Goal: Task Accomplishment & Management: Use online tool/utility

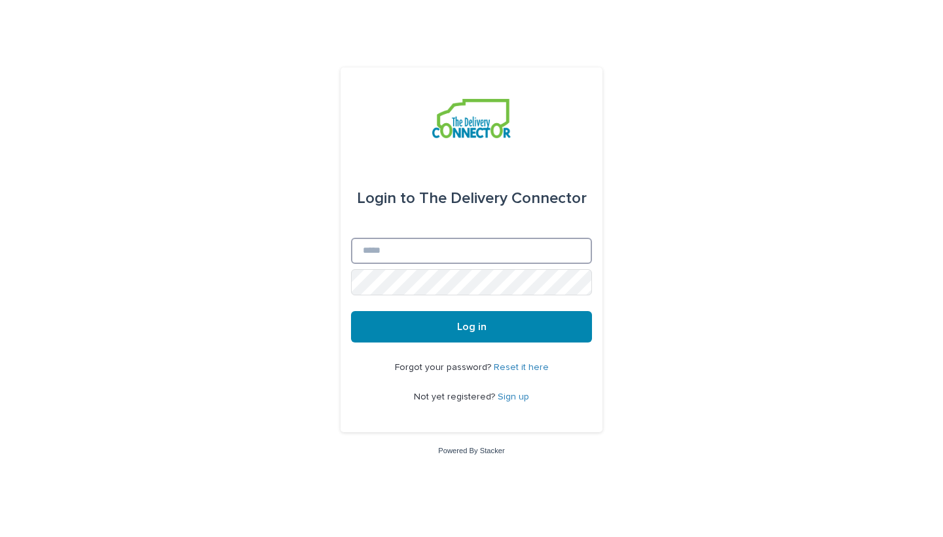
type input "**********"
click at [472, 327] on button "Log in" at bounding box center [471, 326] width 241 height 31
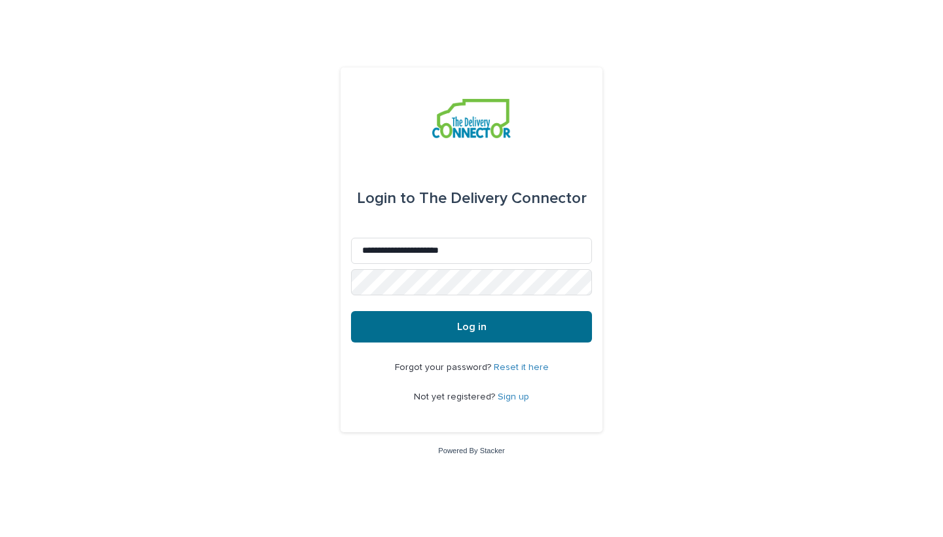
click at [478, 334] on button "Log in" at bounding box center [471, 326] width 241 height 31
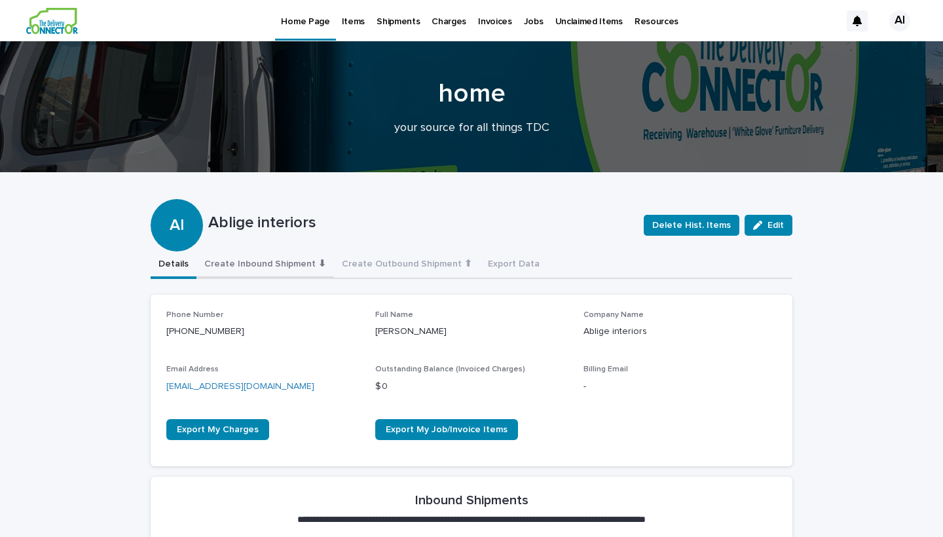
click at [274, 268] on button "Create Inbound Shipment ⬇" at bounding box center [265, 266] width 138 height 28
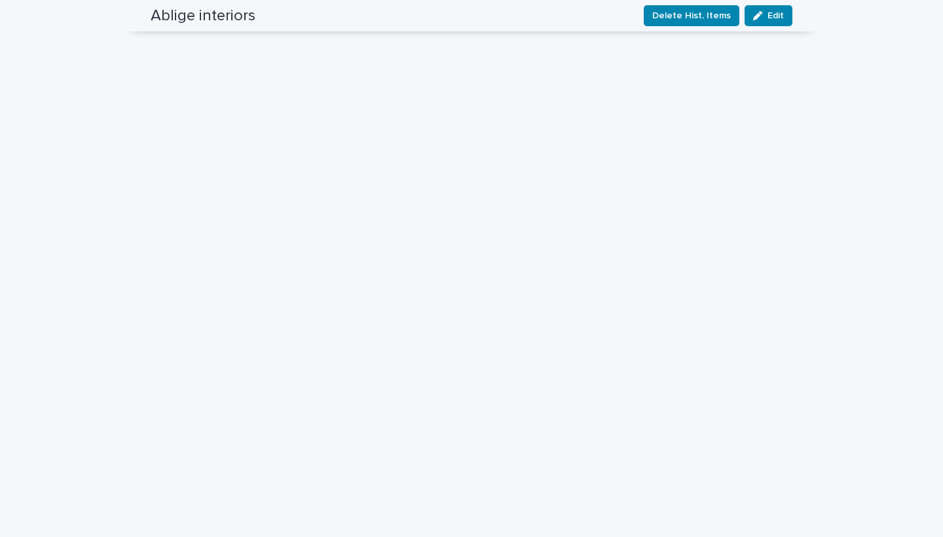
scroll to position [167, 0]
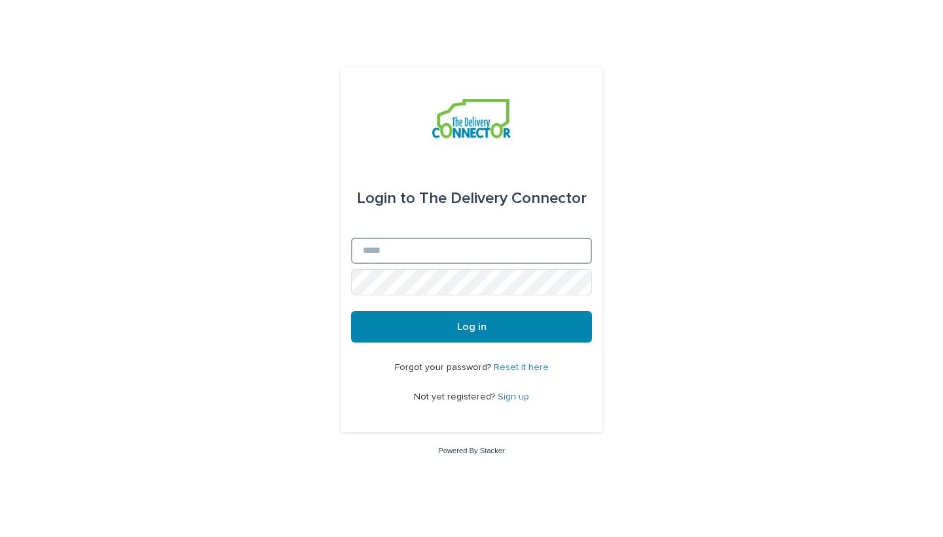
type input "**********"
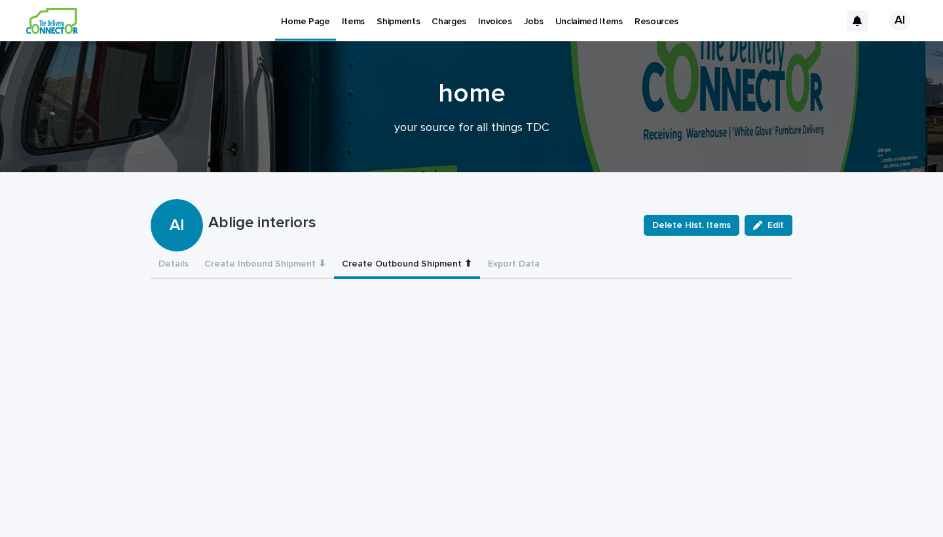
click at [443, 265] on button "Create Outbound Shipment ⬆" at bounding box center [407, 266] width 146 height 28
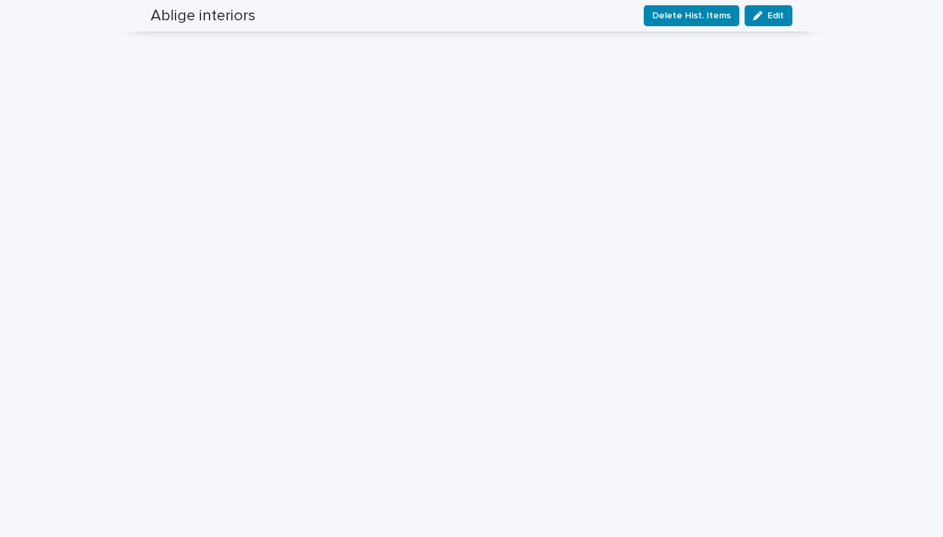
scroll to position [46, 0]
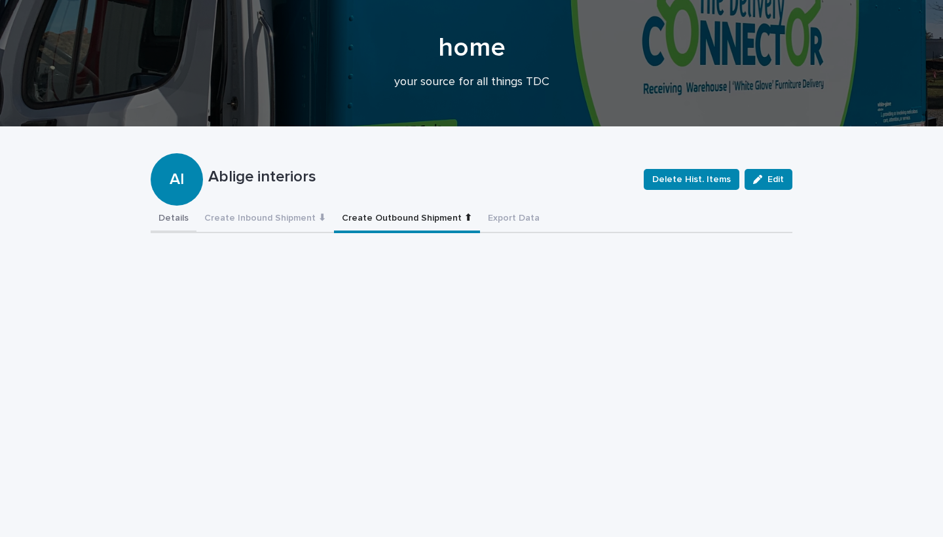
click at [172, 214] on button "Details" at bounding box center [174, 220] width 46 height 28
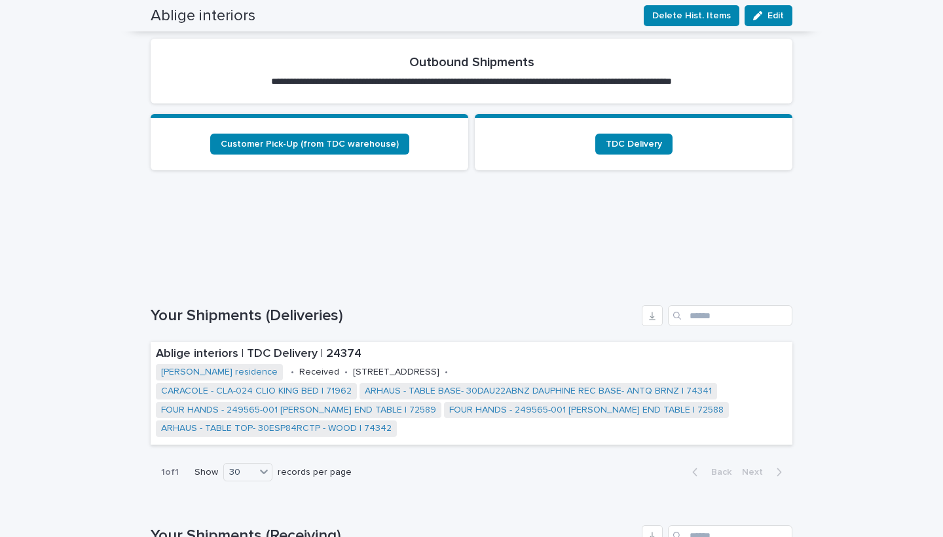
scroll to position [619, 0]
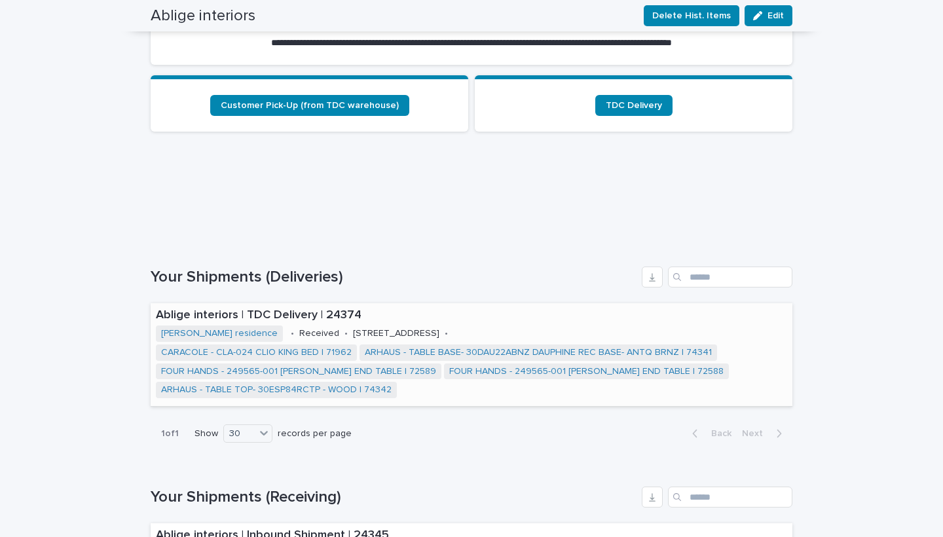
click at [421, 330] on div "Ablige interiors | TDC Delivery | 24374 Payne residence • Received • 215 North …" at bounding box center [472, 354] width 642 height 103
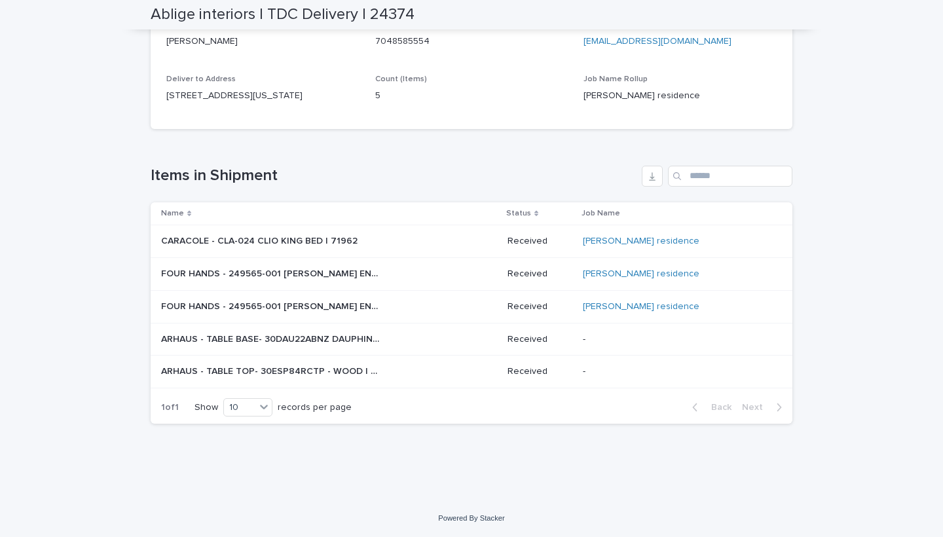
scroll to position [291, 0]
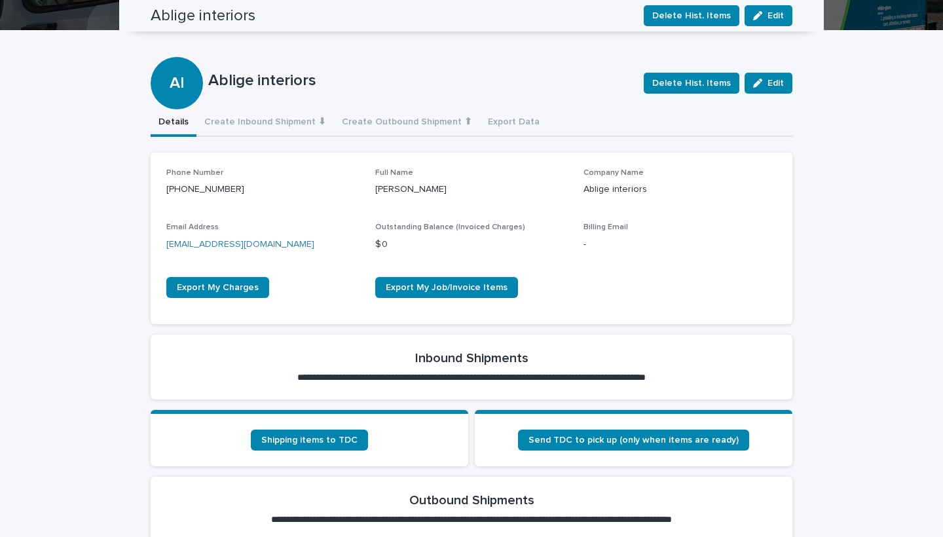
scroll to position [37, 0]
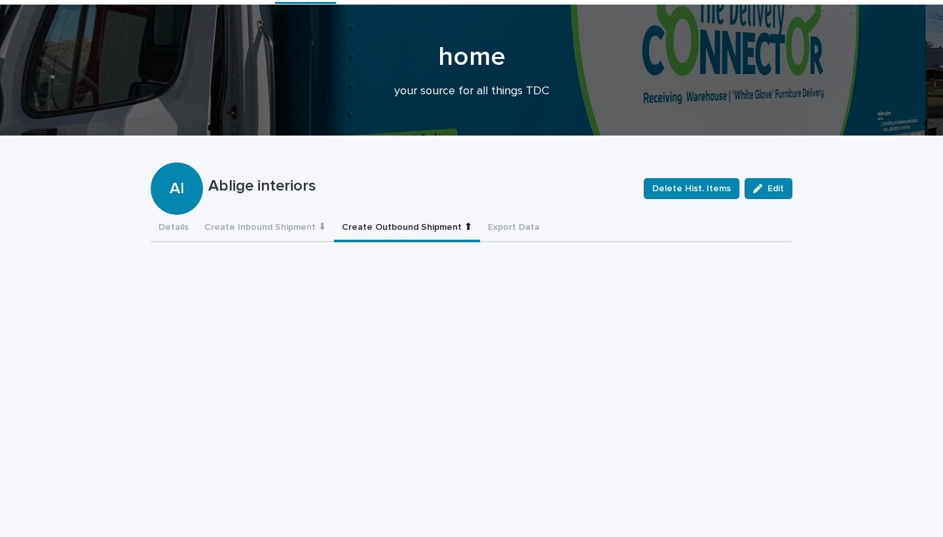
click at [354, 232] on button "Create Outbound Shipment ⬆" at bounding box center [407, 229] width 146 height 28
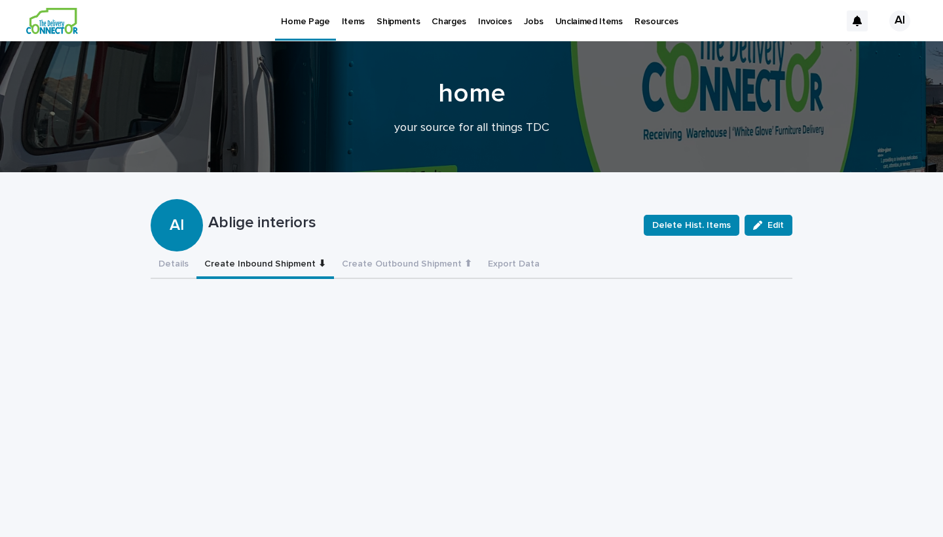
click at [244, 263] on button "Create Inbound Shipment ⬇" at bounding box center [265, 266] width 138 height 28
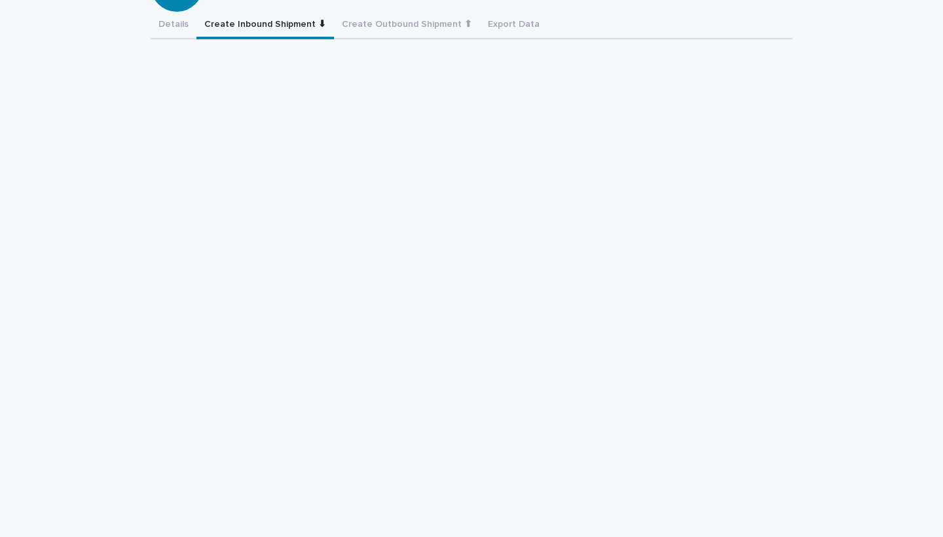
scroll to position [93, 0]
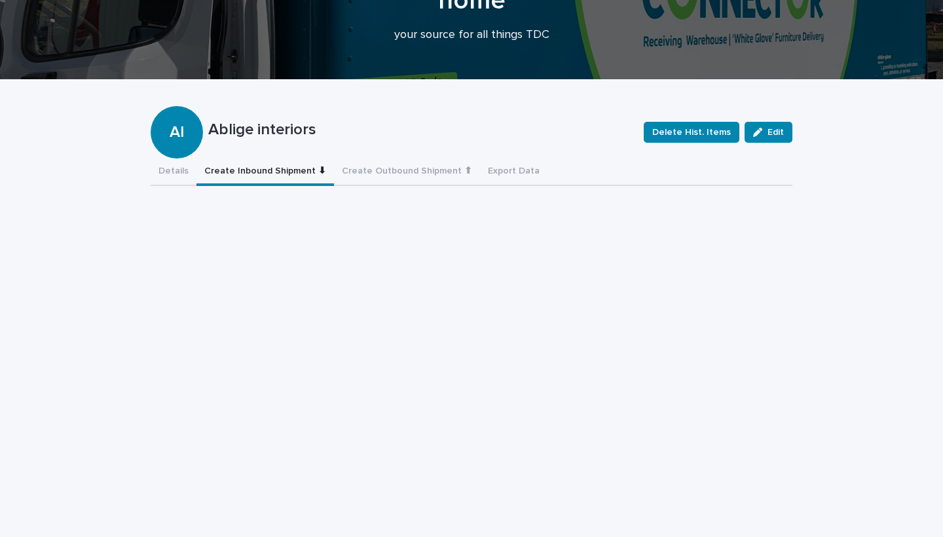
click at [308, 164] on button "Create Inbound Shipment ⬇" at bounding box center [265, 173] width 138 height 28
click at [316, 168] on button "Create Inbound Shipment ⬇" at bounding box center [265, 173] width 138 height 28
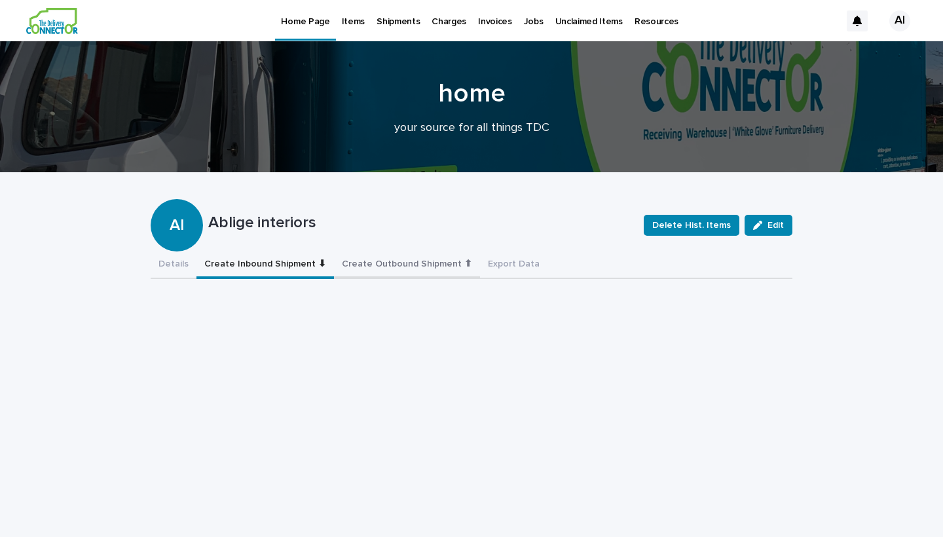
scroll to position [0, 0]
click at [370, 261] on button "Create Outbound Shipment ⬆" at bounding box center [407, 266] width 146 height 28
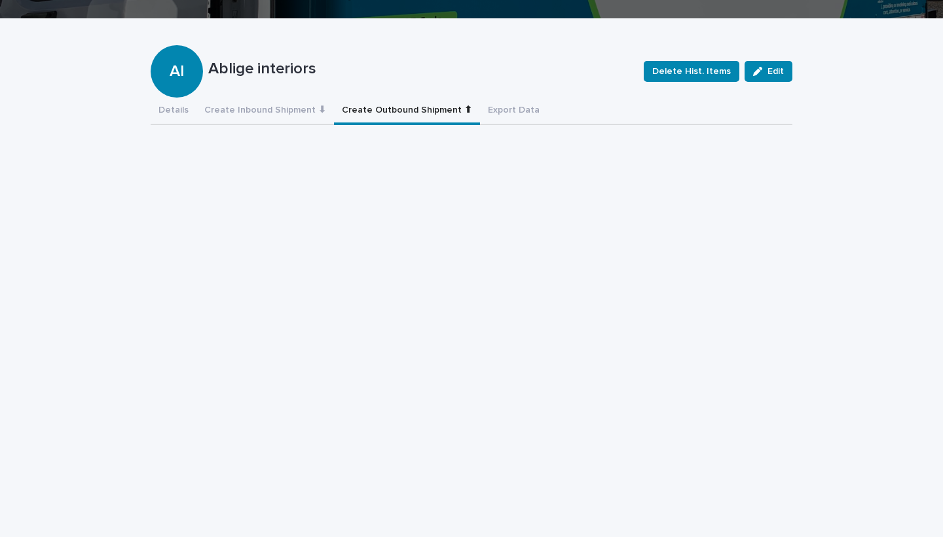
scroll to position [249, 0]
